Goal: Task Accomplishment & Management: Complete application form

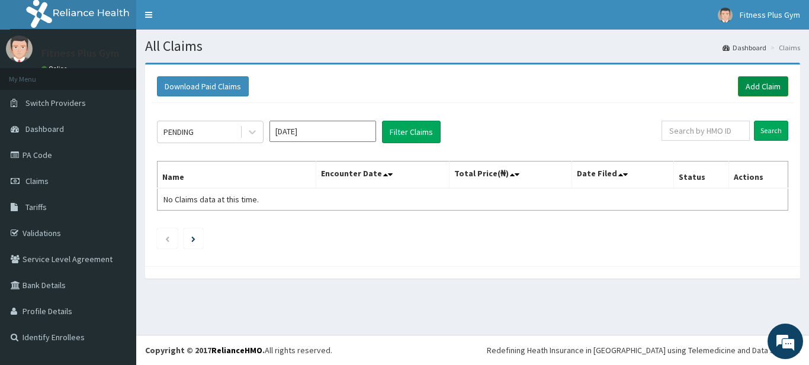
click at [775, 91] on link "Add Claim" at bounding box center [763, 86] width 50 height 20
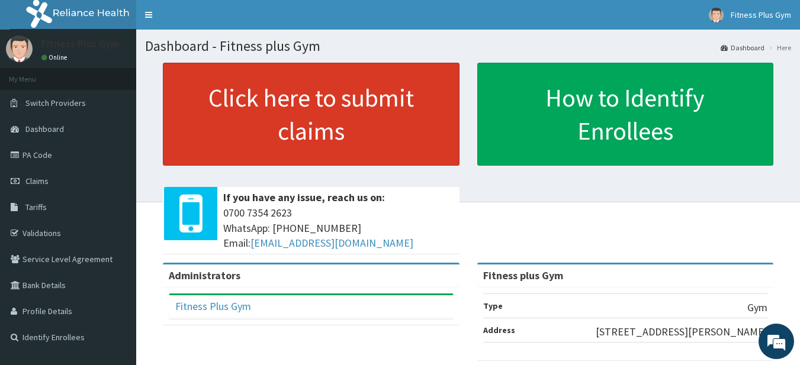
click at [315, 129] on link "Click here to submit claims" at bounding box center [311, 114] width 297 height 103
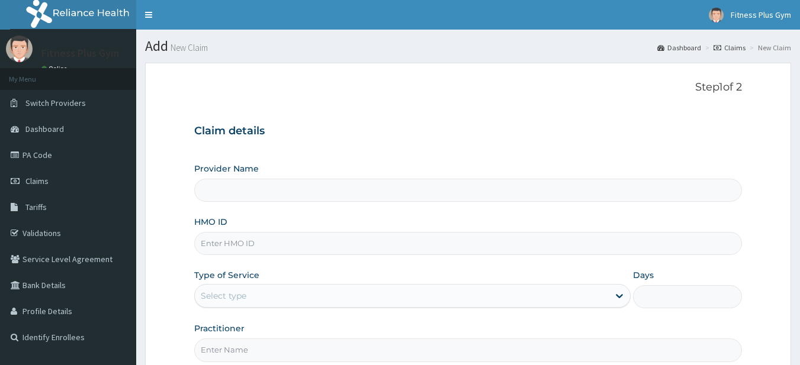
type input "Fitness plus Gym"
type input "1"
click at [214, 246] on input "HMO ID" at bounding box center [468, 243] width 548 height 23
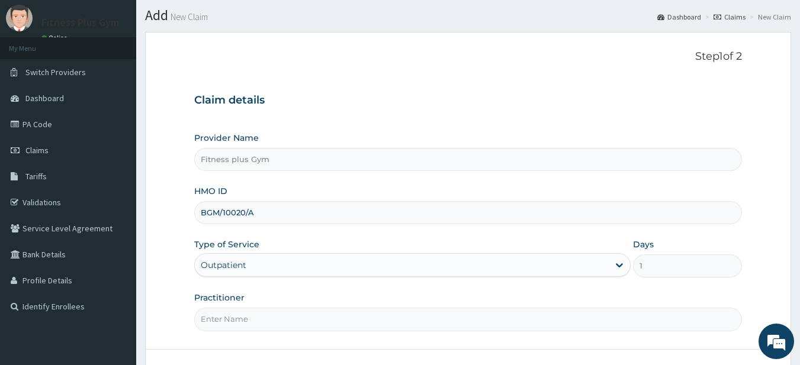
scroll to position [59, 0]
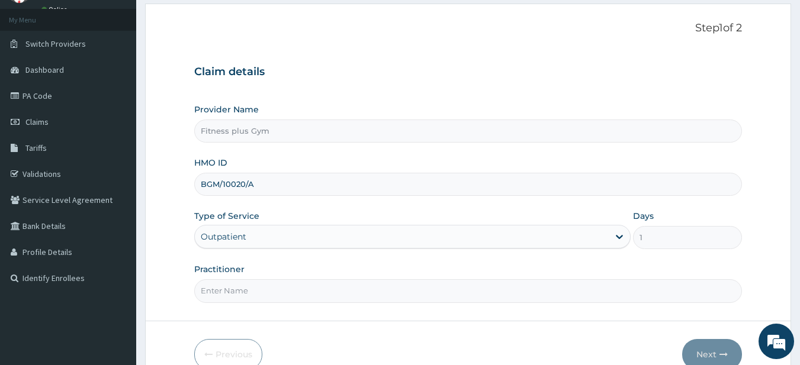
type input "BGM/10020/A"
click at [248, 301] on input "Practitioner" at bounding box center [468, 291] width 548 height 23
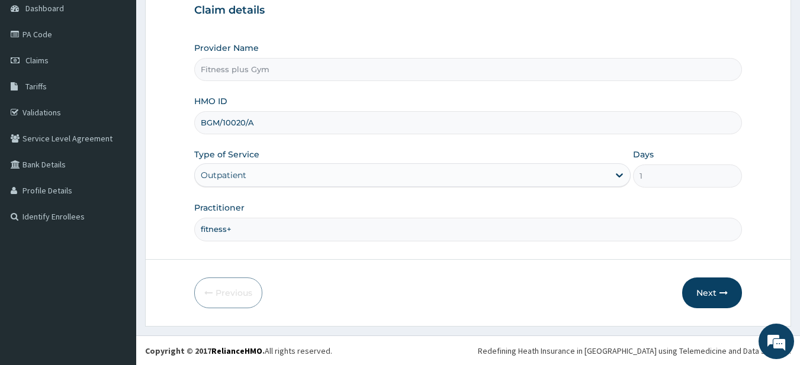
scroll to position [121, 0]
type input "fitness+"
click at [705, 290] on button "Next" at bounding box center [712, 292] width 60 height 31
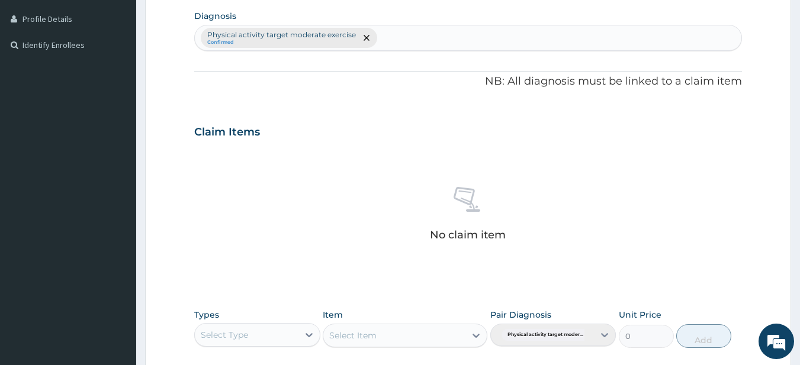
scroll to position [358, 0]
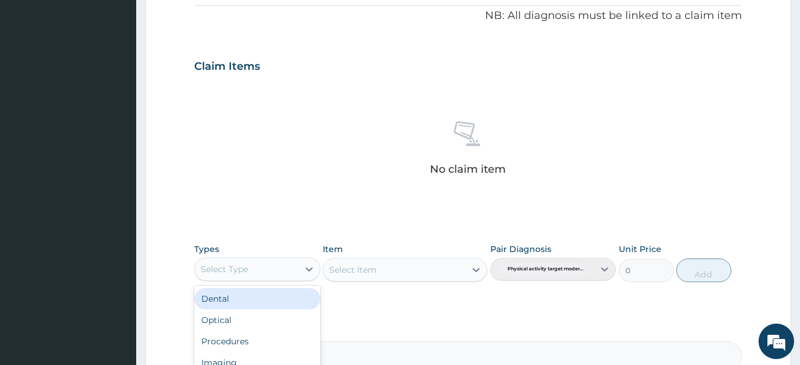
drag, startPoint x: 291, startPoint y: 278, endPoint x: 280, endPoint y: 280, distance: 11.4
click at [291, 280] on div "Select Type" at bounding box center [257, 270] width 126 height 24
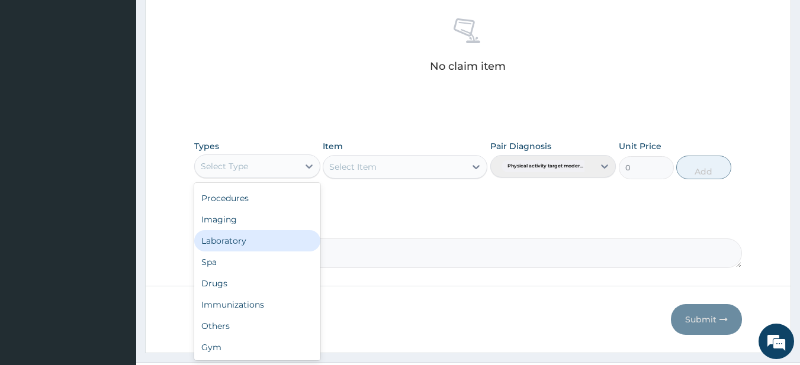
scroll to position [489, 0]
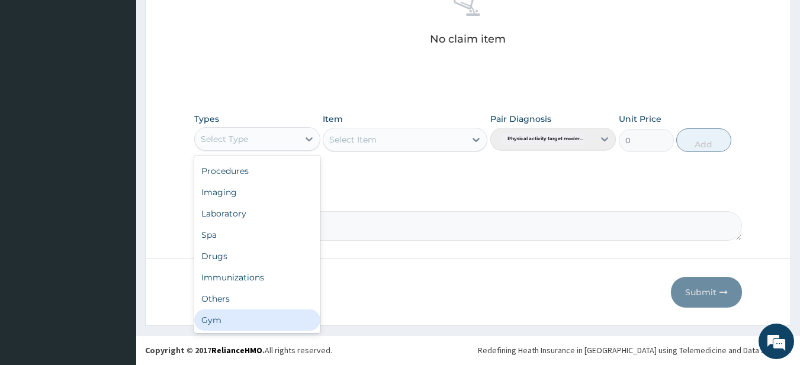
click at [252, 324] on div "Gym" at bounding box center [257, 320] width 126 height 21
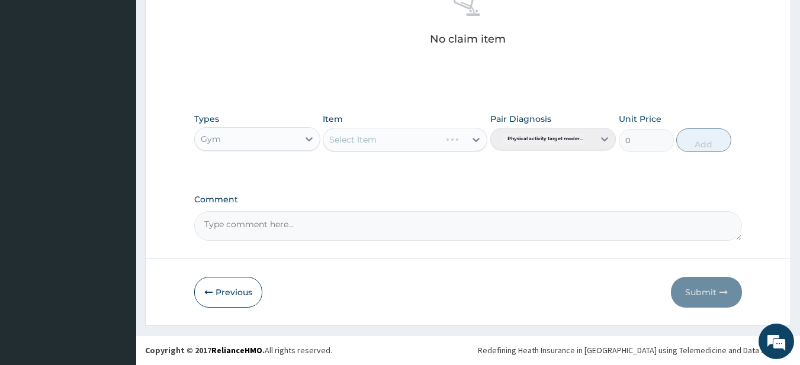
click at [404, 144] on div "Select Item" at bounding box center [381, 139] width 117 height 19
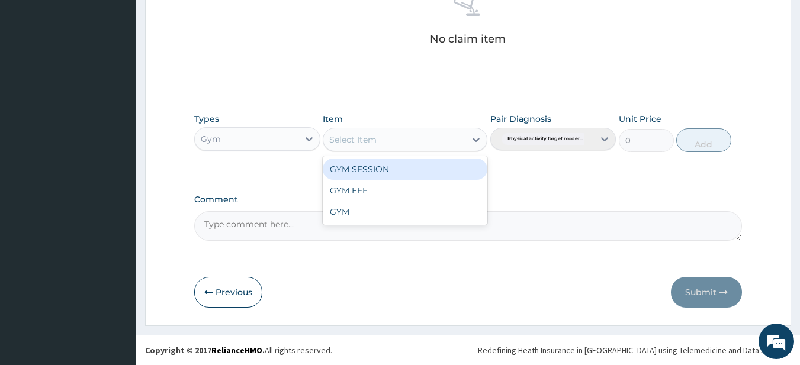
click at [395, 163] on div "GYM SESSION" at bounding box center [405, 169] width 165 height 21
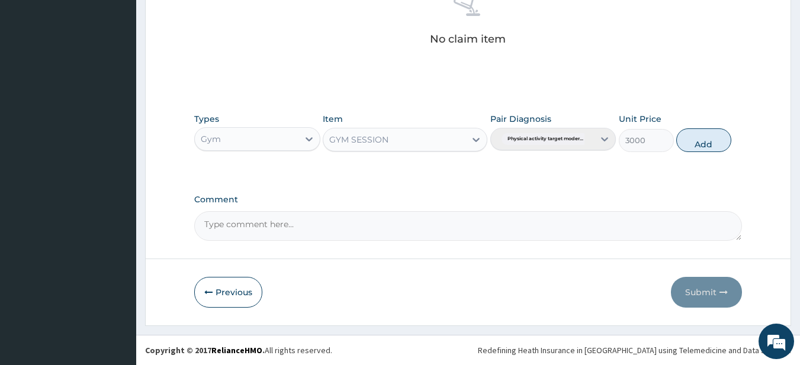
drag, startPoint x: 701, startPoint y: 147, endPoint x: 712, endPoint y: 216, distance: 69.7
click at [701, 149] on button "Add" at bounding box center [703, 141] width 55 height 24
type input "0"
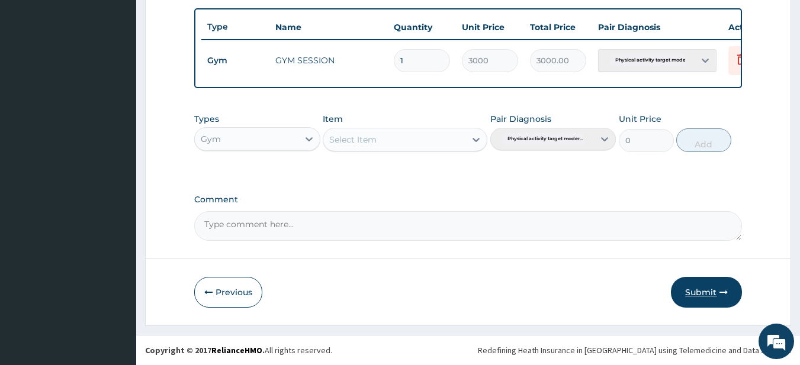
click at [716, 290] on button "Submit" at bounding box center [706, 292] width 71 height 31
click at [705, 294] on button "Submit" at bounding box center [706, 292] width 71 height 31
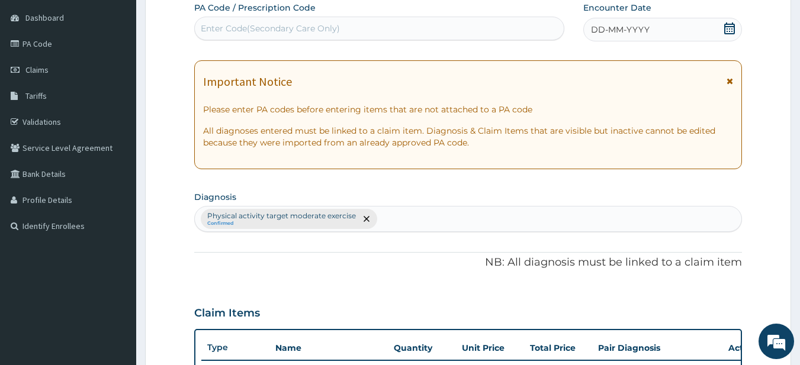
scroll to position [27, 0]
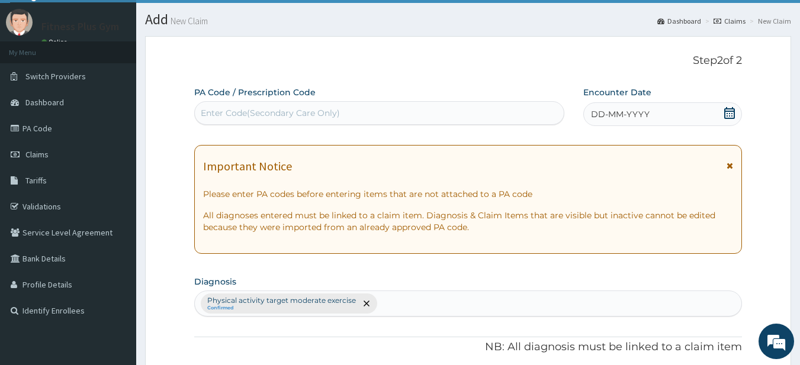
click at [333, 116] on div "Enter Code(Secondary Care Only)" at bounding box center [270, 113] width 139 height 12
click at [314, 112] on div "Enter Code(Secondary Care Only)" at bounding box center [270, 113] width 139 height 12
type input "PA/2FA518"
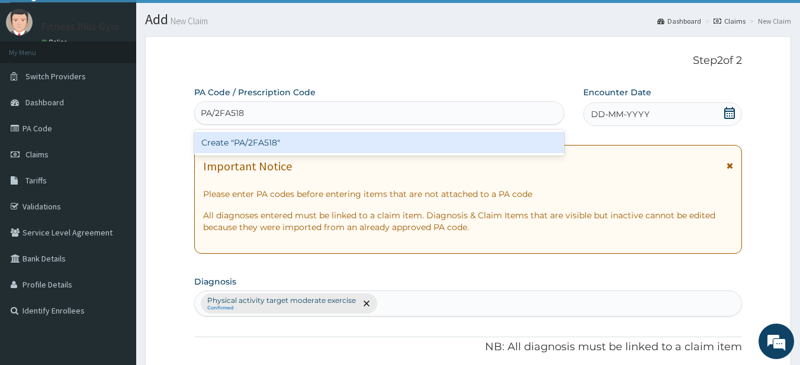
click at [426, 134] on div "Create "PA/2FA518"" at bounding box center [379, 142] width 371 height 21
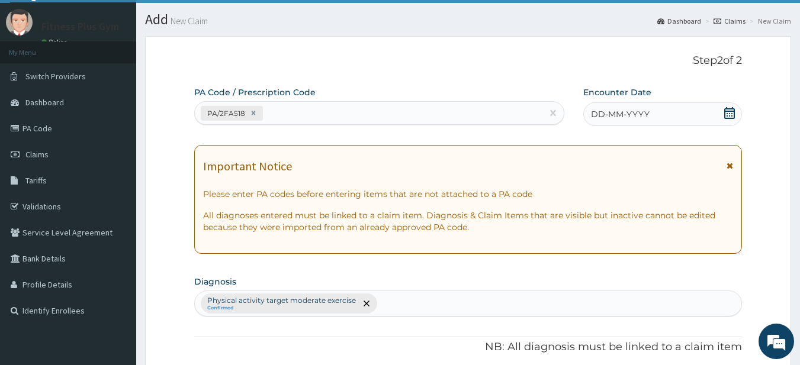
click at [647, 114] on span "DD-MM-YYYY" at bounding box center [620, 114] width 59 height 12
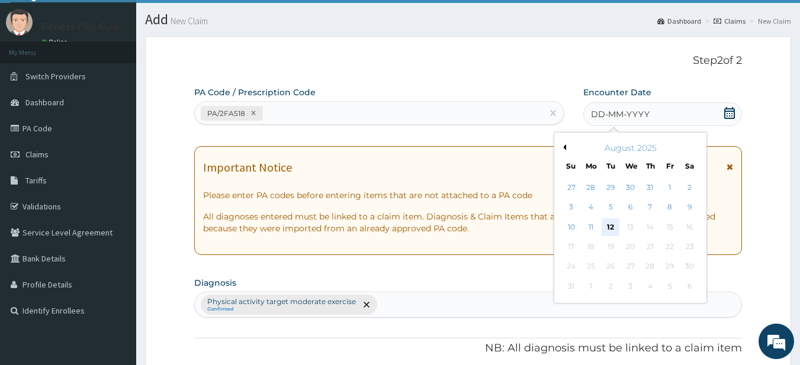
click at [614, 220] on div "12" at bounding box center [611, 228] width 18 height 18
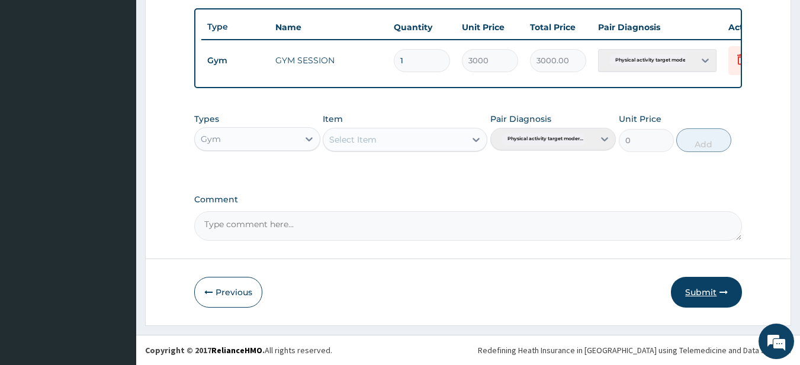
click at [689, 297] on button "Submit" at bounding box center [706, 292] width 71 height 31
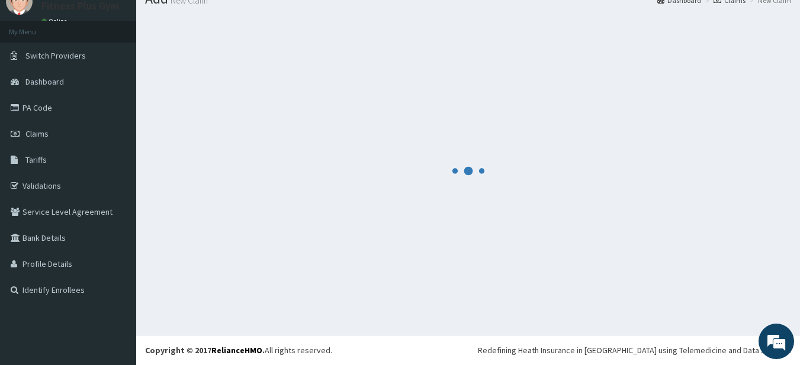
scroll to position [441, 0]
